Goal: Use online tool/utility: Utilize a website feature to perform a specific function

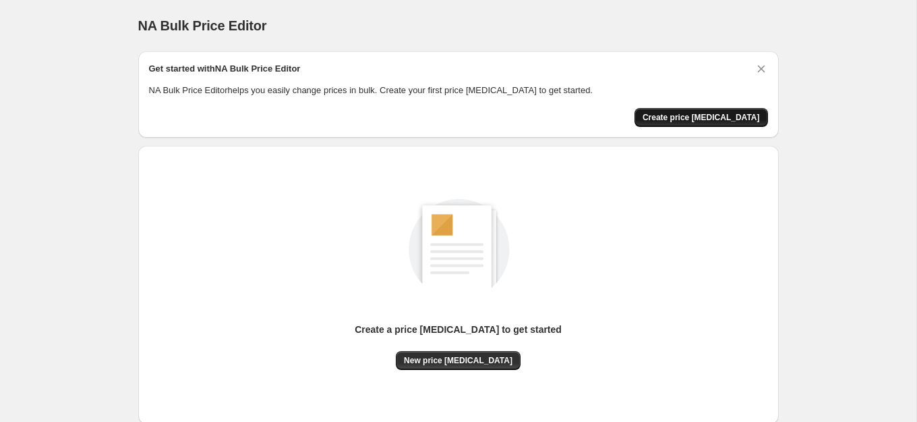
click at [713, 117] on span "Create price change job" at bounding box center [701, 117] width 117 height 11
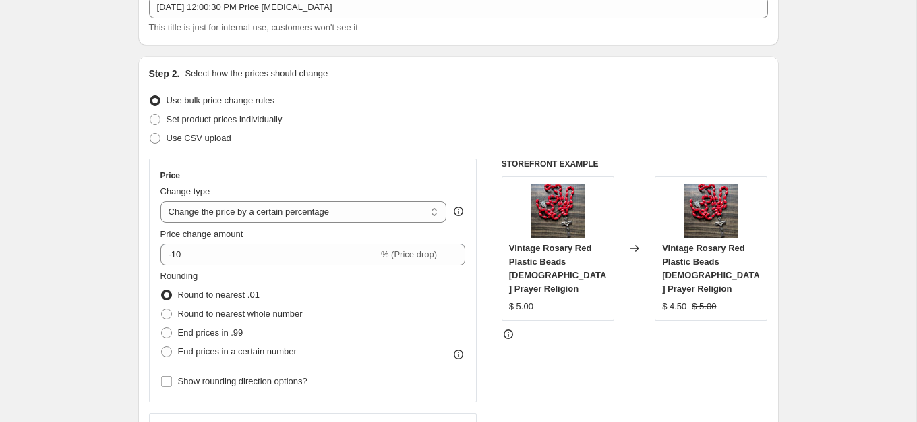
scroll to position [95, 0]
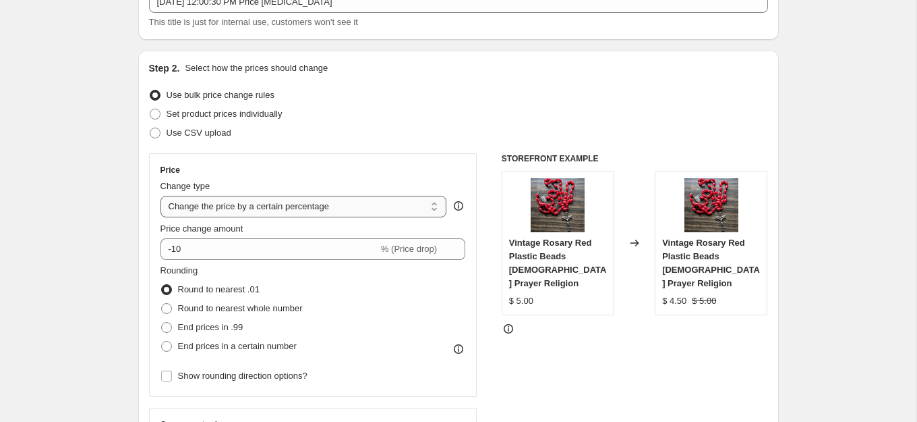
click at [273, 209] on select "Change the price to a certain amount Change the price by a certain amount Chang…" at bounding box center [304, 207] width 287 height 22
select select "to"
click at [161, 196] on select "Change the price to a certain amount Change the price by a certain amount Chang…" at bounding box center [304, 207] width 287 height 22
type input "80.00"
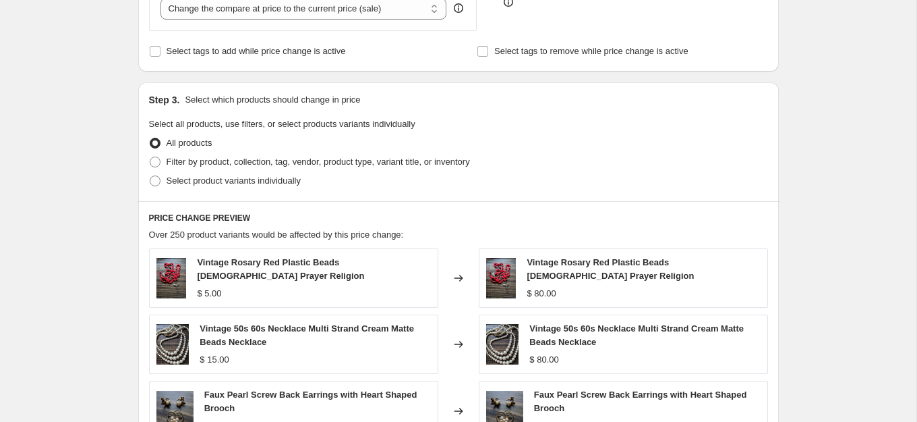
scroll to position [423, 0]
click at [155, 158] on span at bounding box center [155, 160] width 11 height 11
click at [150, 156] on input "Filter by product, collection, tag, vendor, product type, variant title, or inv…" at bounding box center [150, 155] width 1 height 1
radio input "true"
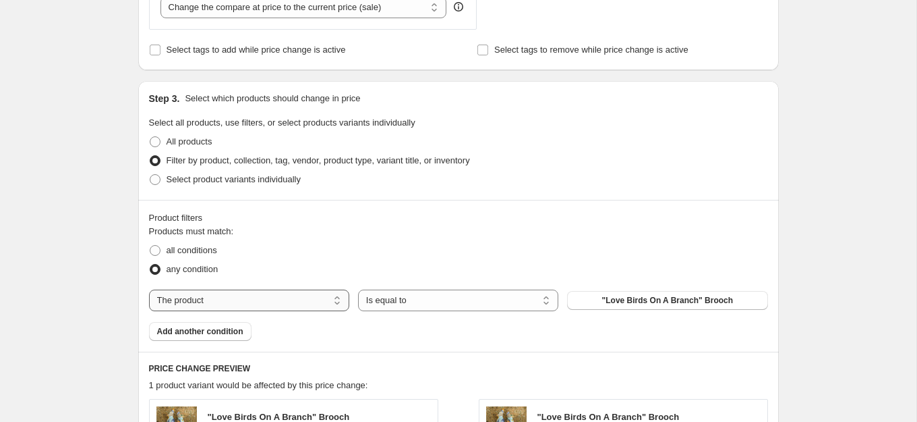
click at [281, 301] on select "The product The product's collection The product's tag The product's vendor The…" at bounding box center [249, 300] width 200 height 22
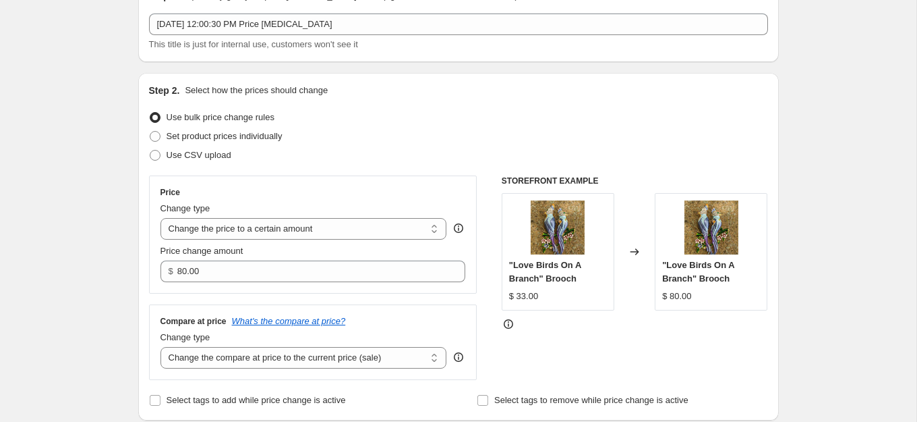
scroll to position [0, 0]
